Goal: Task Accomplishment & Management: Manage account settings

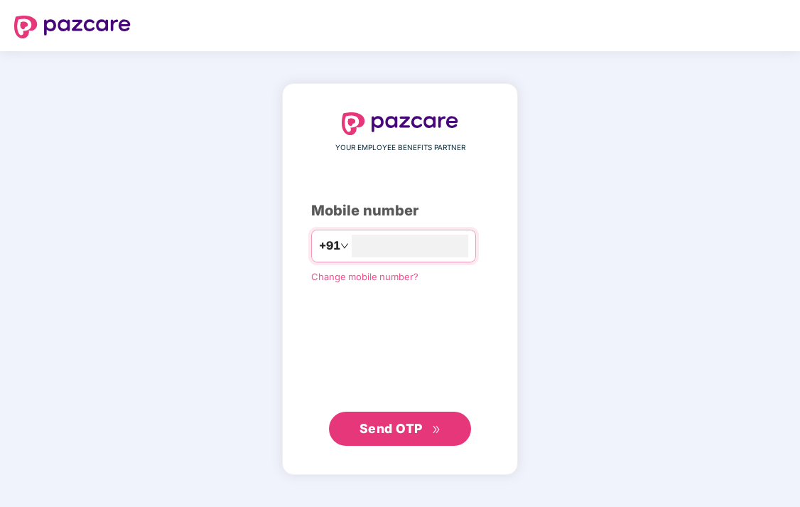
type input "**********"
click at [396, 435] on span "Send OTP" at bounding box center [400, 428] width 82 height 20
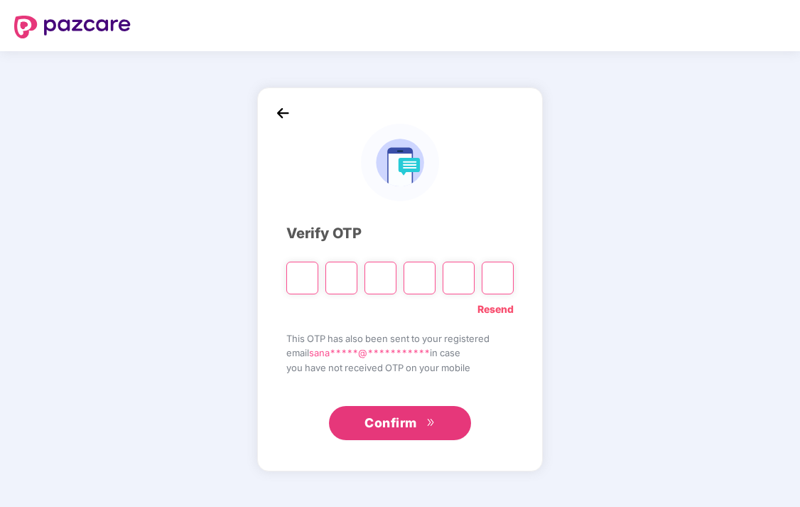
click at [303, 283] on input "Please enter verification code. Digit 1" at bounding box center [302, 277] width 32 height 33
type input "*"
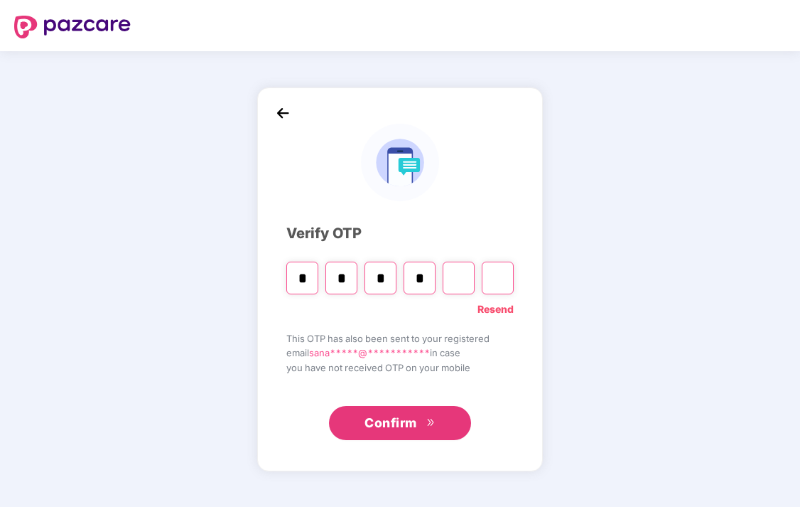
type input "*"
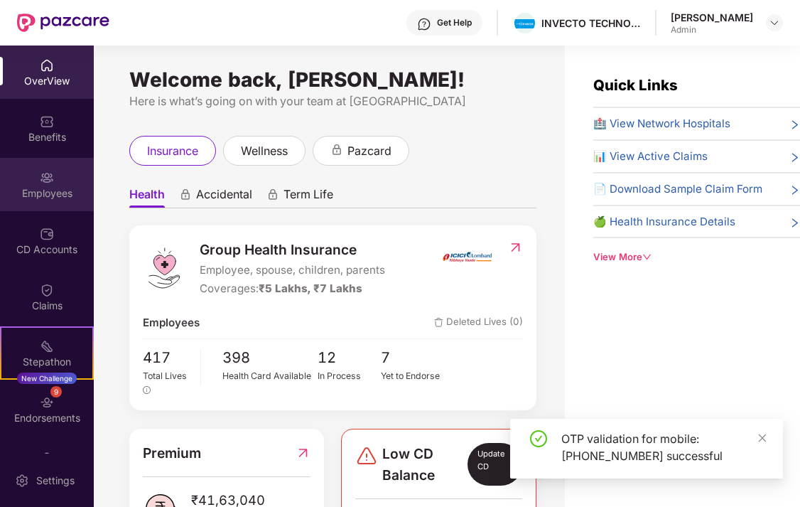
click at [57, 193] on div "Employees" at bounding box center [47, 193] width 94 height 14
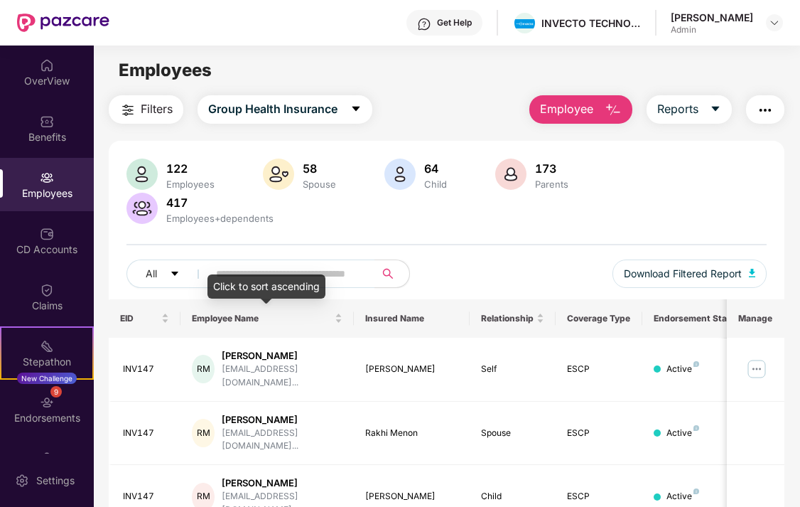
click at [266, 277] on div "Click to sort ascending" at bounding box center [266, 286] width 118 height 24
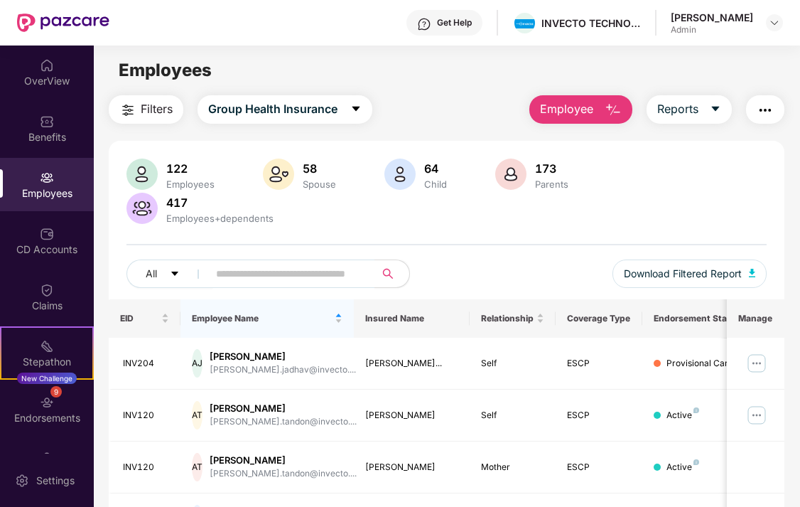
click at [780, 32] on div "[PERSON_NAME] Admin" at bounding box center [727, 23] width 112 height 25
click at [778, 29] on div at bounding box center [774, 22] width 17 height 17
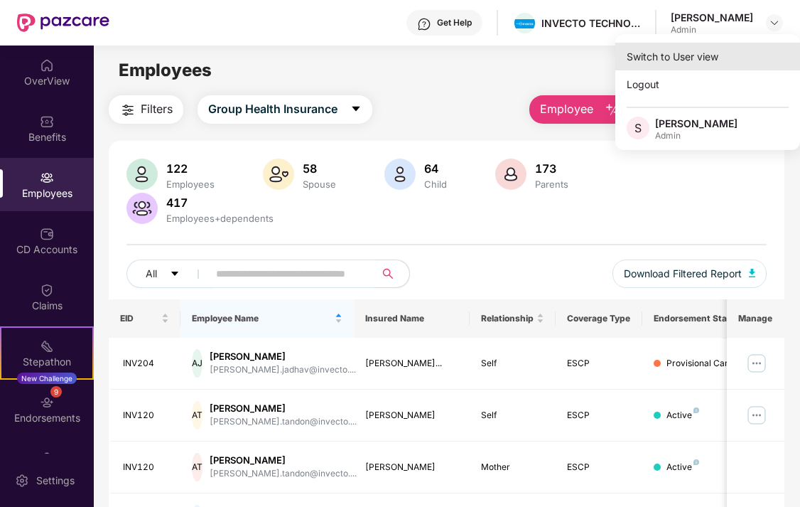
click at [682, 61] on div "Switch to User view" at bounding box center [707, 57] width 185 height 28
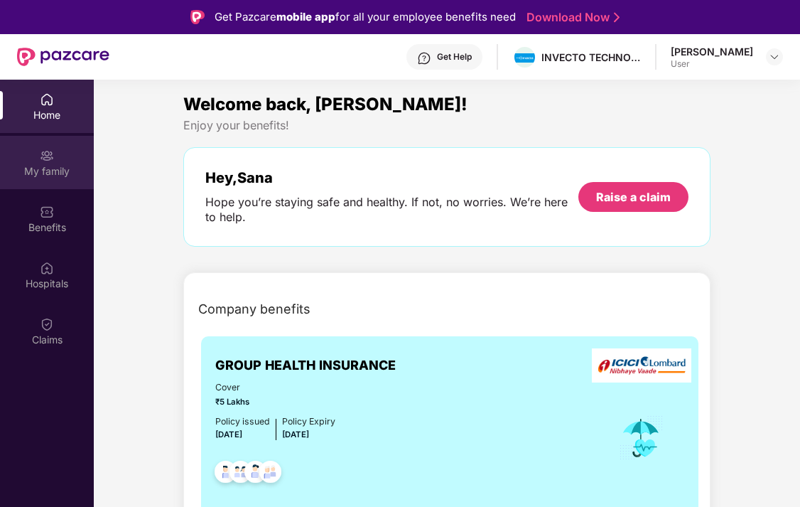
click at [45, 161] on img at bounding box center [47, 155] width 14 height 14
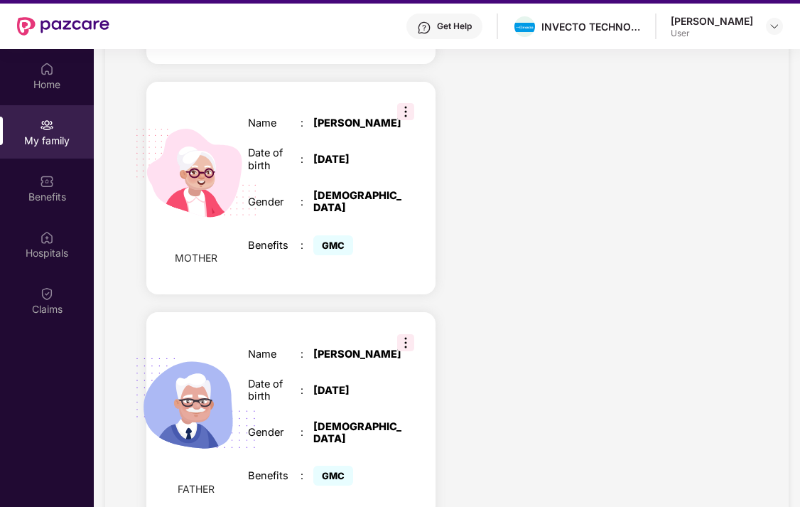
scroll to position [80, 0]
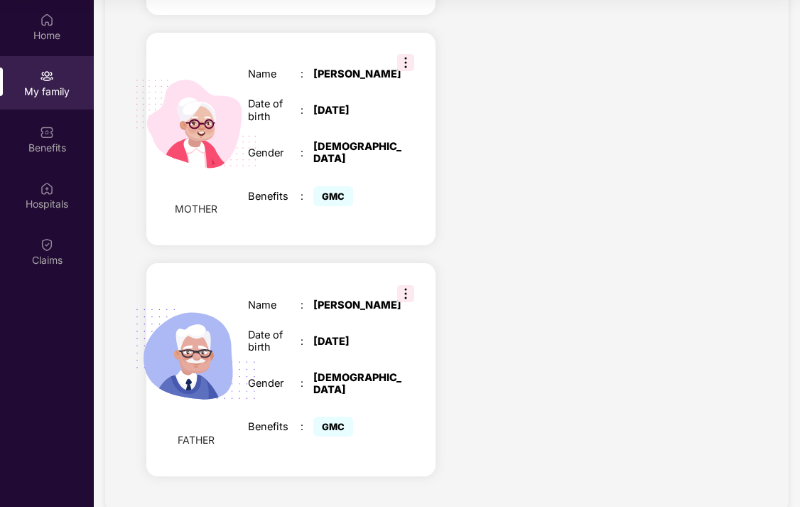
click at [397, 285] on img at bounding box center [405, 293] width 17 height 17
click at [405, 285] on img at bounding box center [405, 293] width 17 height 17
click at [322, 309] on div "Name : [PERSON_NAME] Date of birth : [DEMOGRAPHIC_DATA] Gender : [DEMOGRAPHIC_D…" at bounding box center [326, 369] width 185 height 177
click at [224, 381] on img at bounding box center [196, 354] width 155 height 155
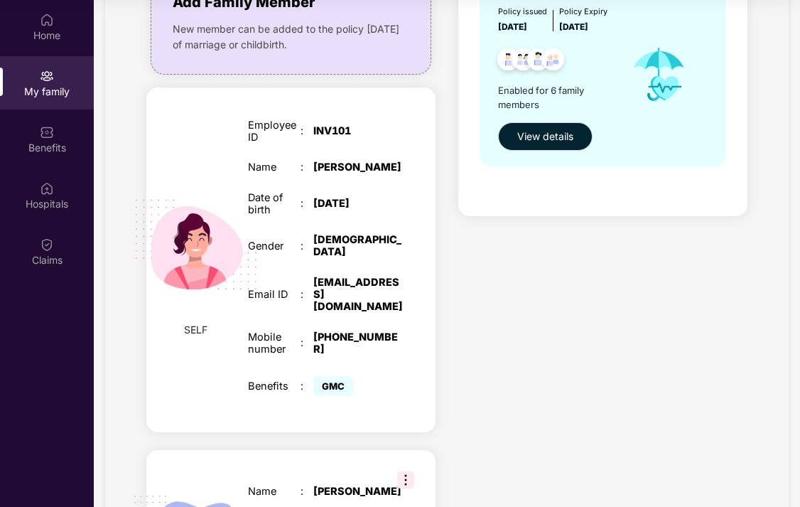
scroll to position [142, 0]
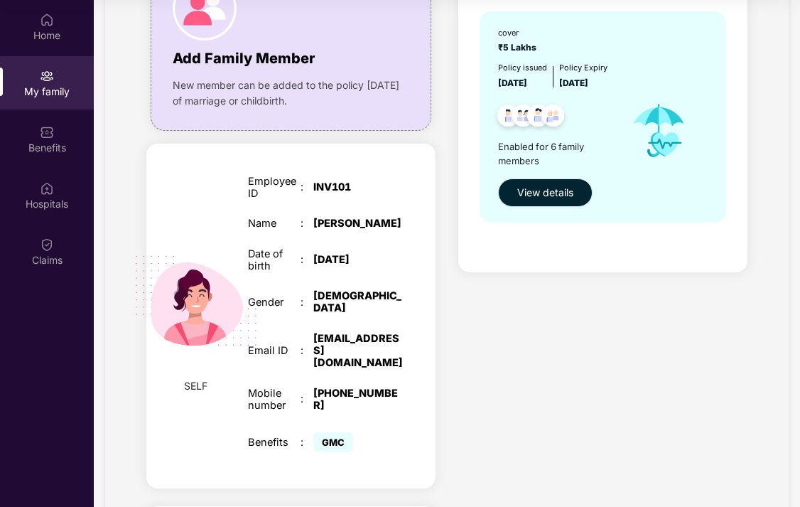
click at [563, 190] on span "View details" at bounding box center [545, 193] width 56 height 16
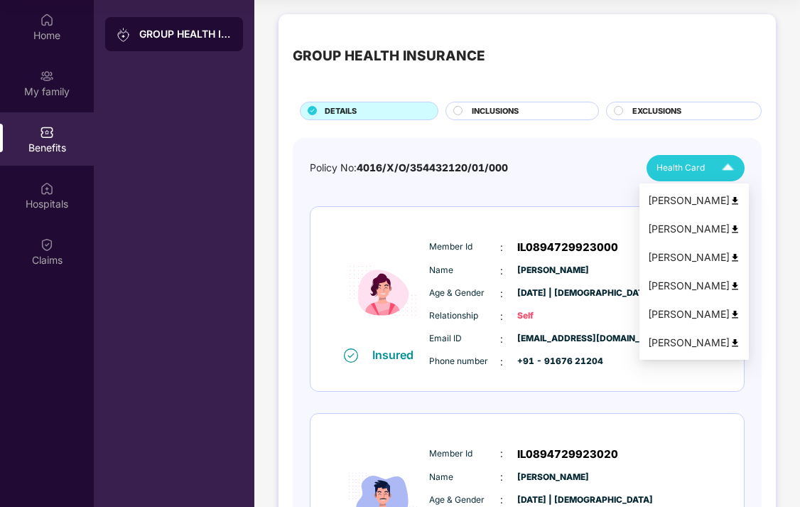
click at [727, 166] on img at bounding box center [727, 168] width 25 height 25
click at [738, 199] on img at bounding box center [735, 200] width 11 height 11
